Goal: Information Seeking & Learning: Learn about a topic

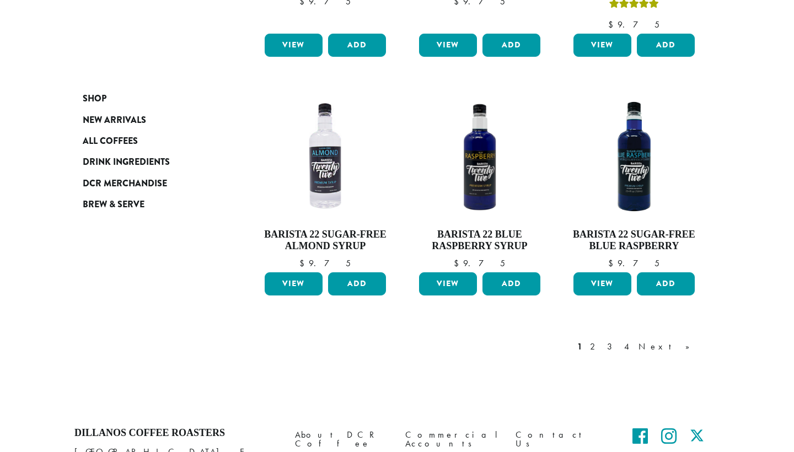
scroll to position [905, 0]
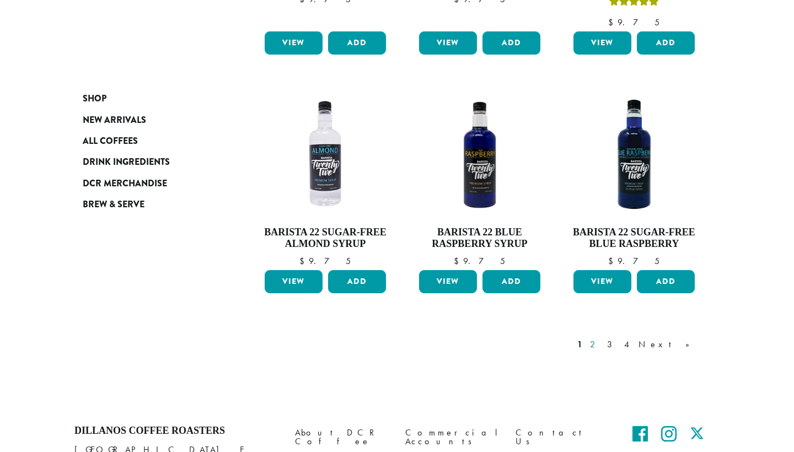
click at [602, 338] on link "2" at bounding box center [595, 344] width 14 height 13
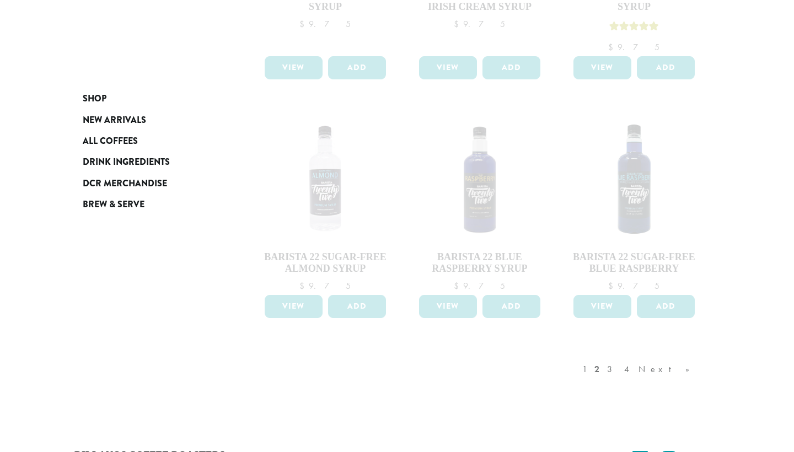
scroll to position [887, 0]
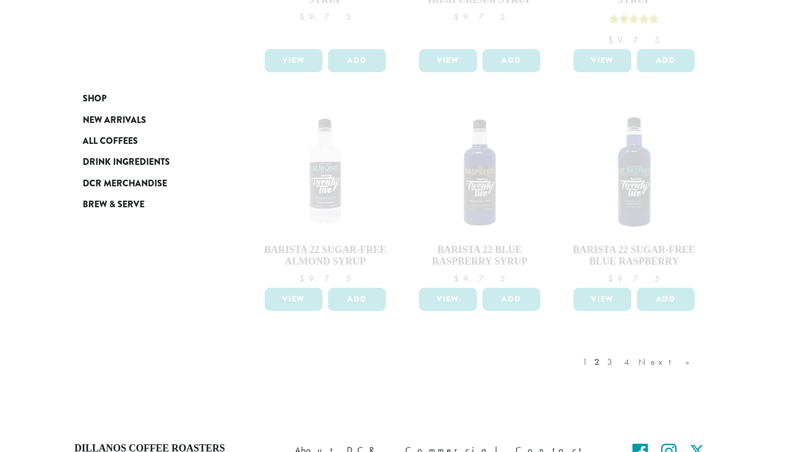
click at [639, 347] on div "1 2 3 4 Next »" at bounding box center [641, 373] width 123 height 52
click at [658, 347] on div "1 2 3 4 Next »" at bounding box center [641, 373] width 123 height 52
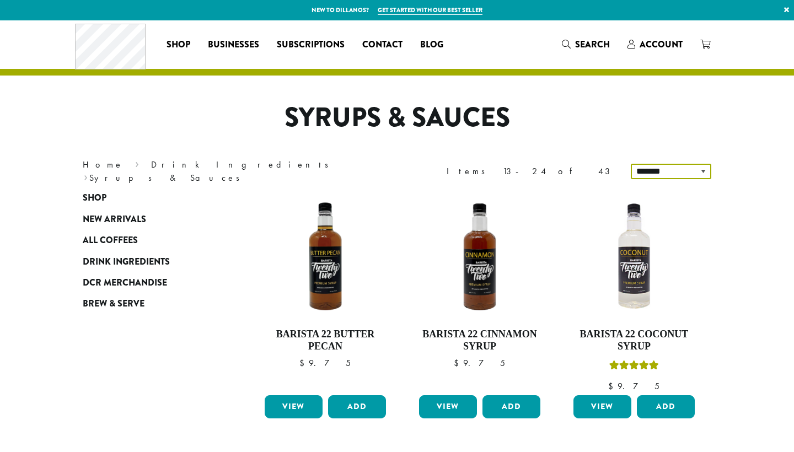
drag, startPoint x: 683, startPoint y: 169, endPoint x: 511, endPoint y: 122, distance: 178.2
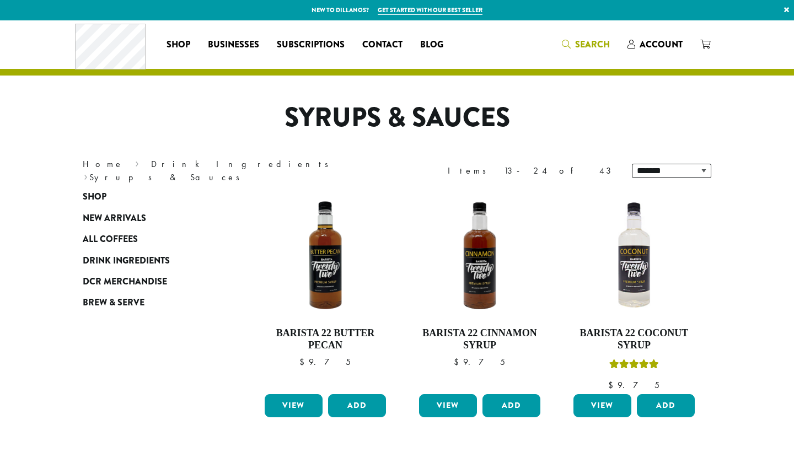
click at [572, 45] on span "Search" at bounding box center [586, 45] width 48 height 14
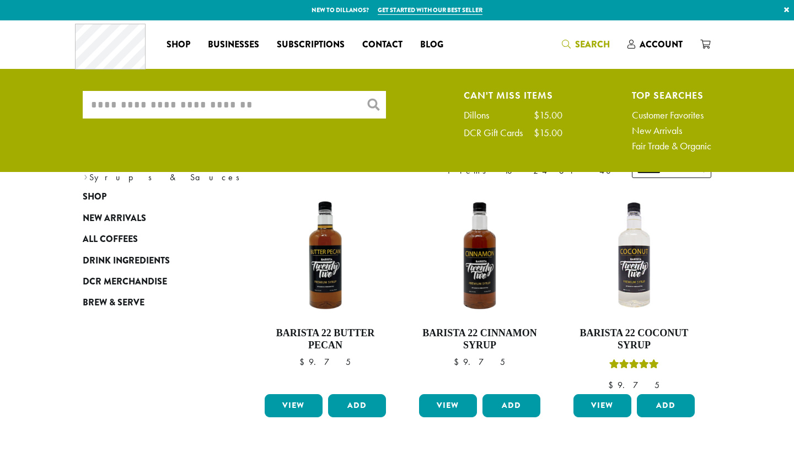
click at [277, 102] on input "What are you searching for?" at bounding box center [234, 105] width 303 height 28
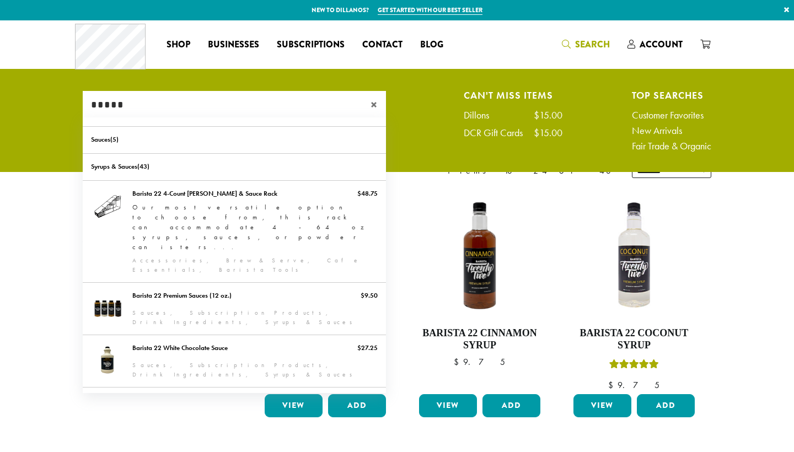
click at [304, 103] on input "*****" at bounding box center [234, 105] width 303 height 28
type input "*****"
click at [276, 147] on link "Sauces" at bounding box center [234, 140] width 303 height 26
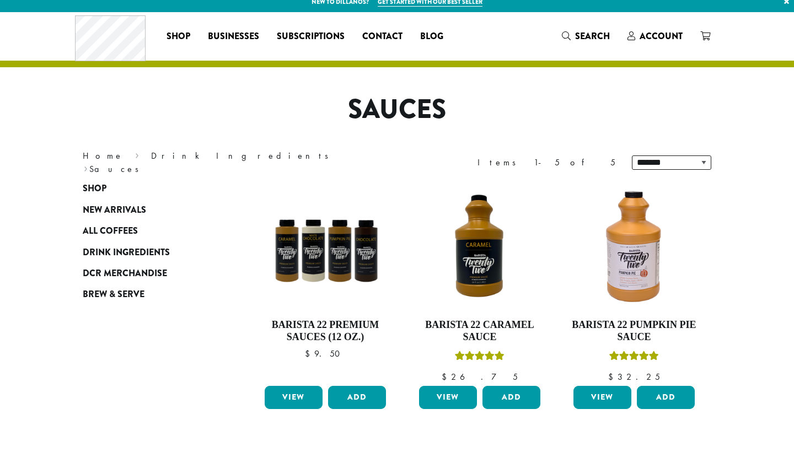
scroll to position [5, 0]
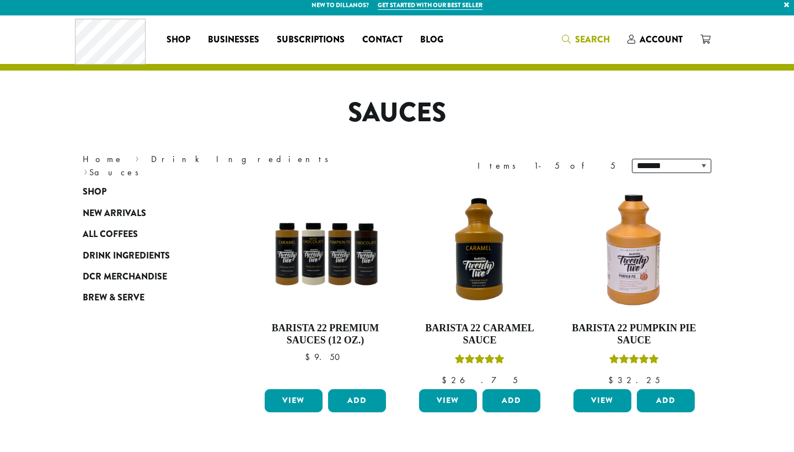
click at [572, 32] on link "Search" at bounding box center [586, 39] width 66 height 18
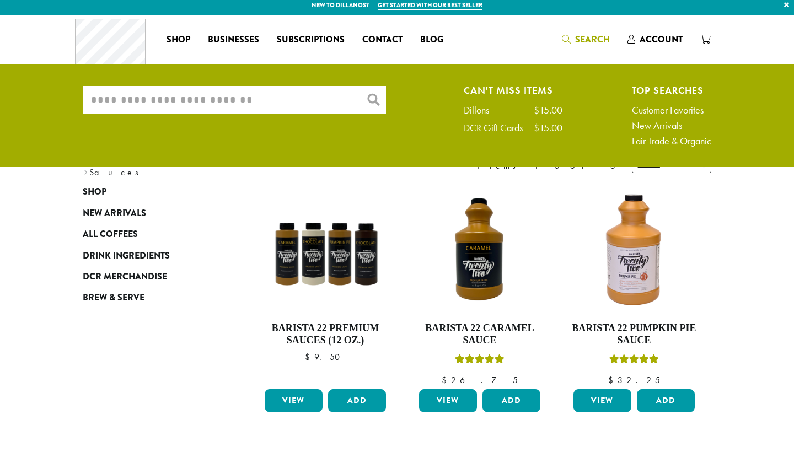
click at [188, 119] on div "What are you searching for? × Can't Miss Items Dillons $15.00 DCR Gift Cards $1…" at bounding box center [396, 119] width 645 height 66
click at [196, 105] on input "What are you searching for?" at bounding box center [234, 100] width 303 height 28
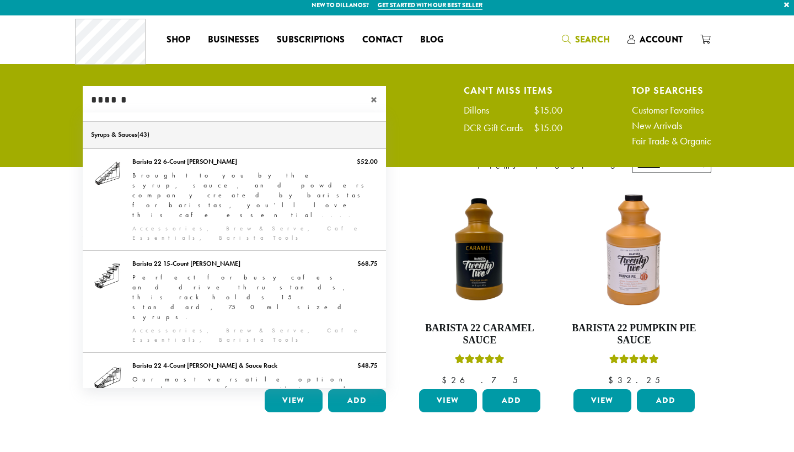
type input "******"
click at [210, 133] on link "Syrups & Sauces" at bounding box center [234, 135] width 303 height 26
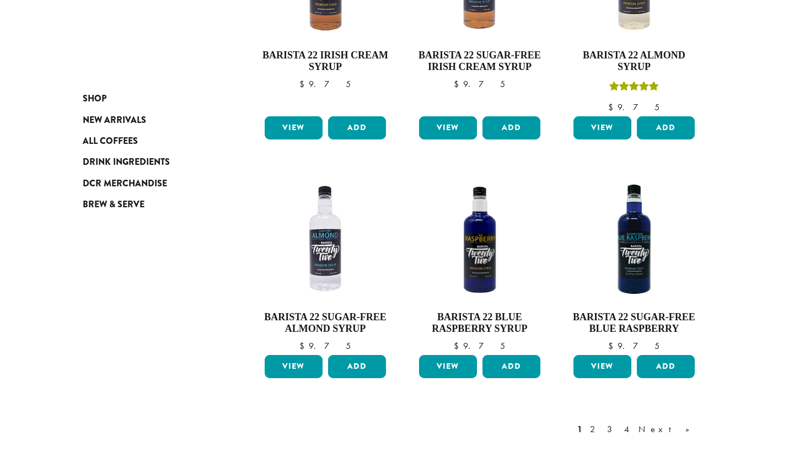
scroll to position [831, 0]
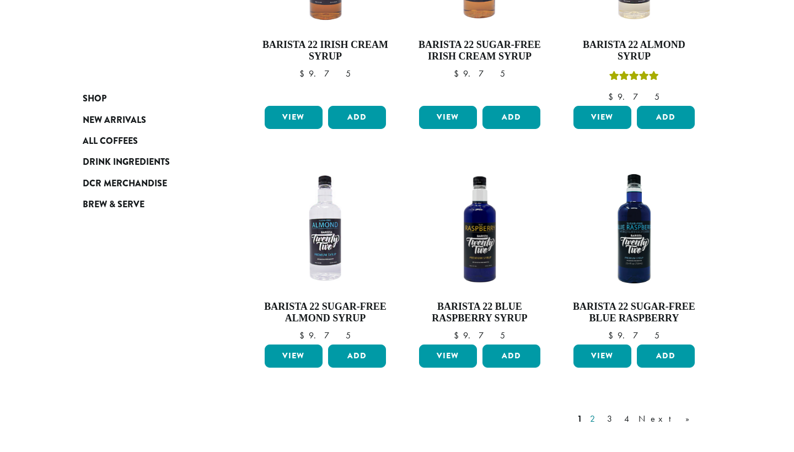
click at [602, 413] on link "2" at bounding box center [595, 419] width 14 height 13
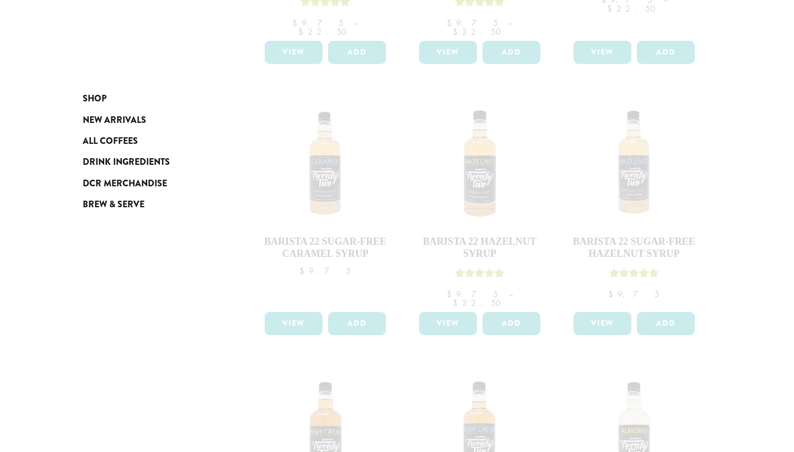
scroll to position [345, 0]
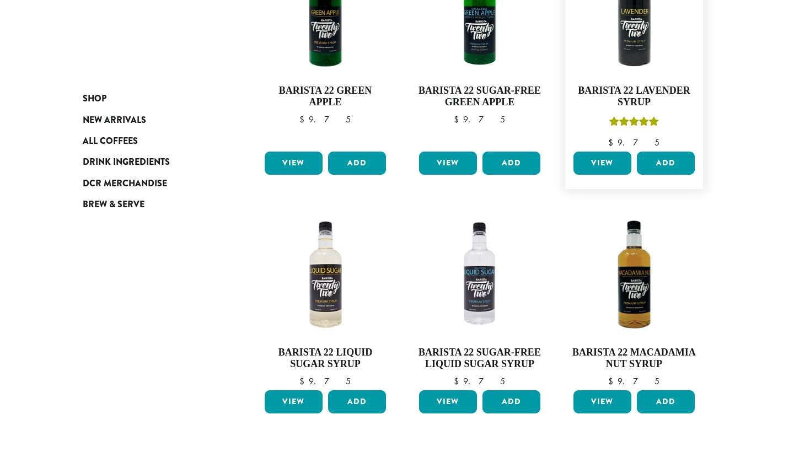
scroll to position [848, 0]
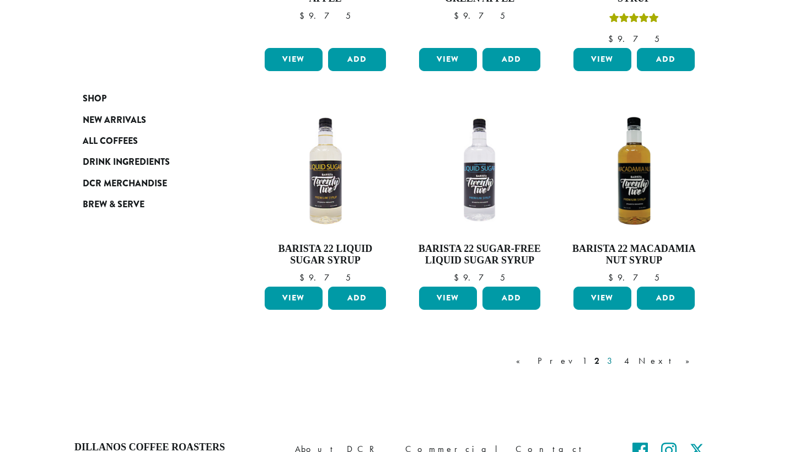
click at [619, 358] on link "3" at bounding box center [612, 361] width 14 height 13
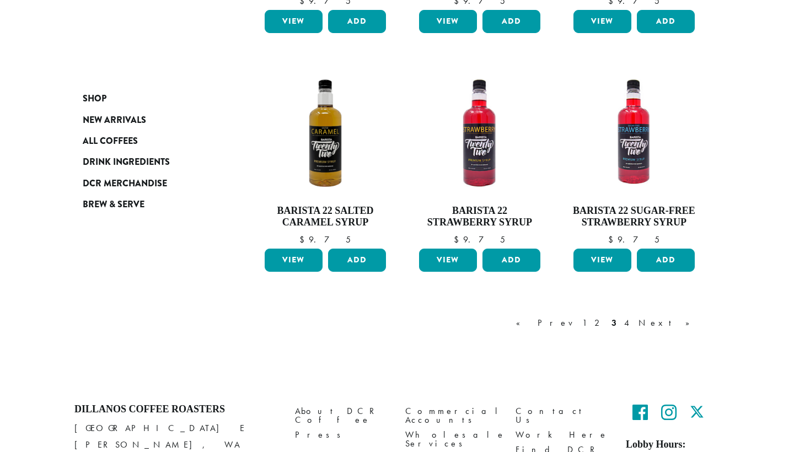
scroll to position [874, 0]
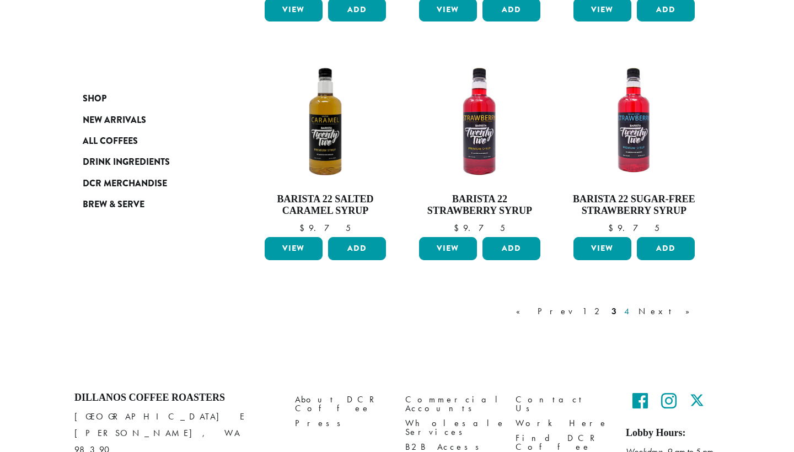
click at [633, 307] on link "4" at bounding box center [627, 311] width 11 height 13
